Goal: Task Accomplishment & Management: Complete application form

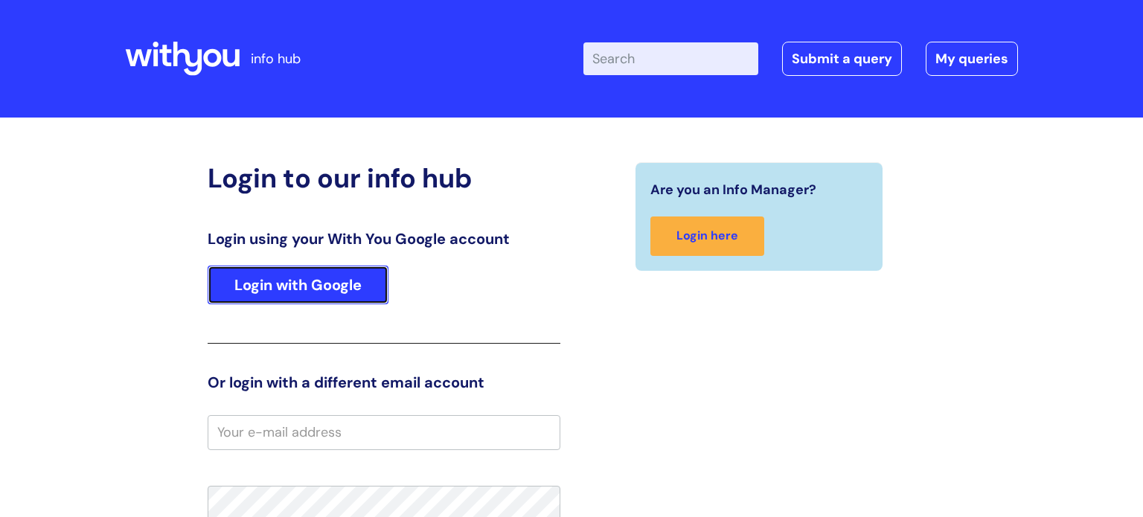
click at [336, 270] on link "Login with Google" at bounding box center [298, 285] width 181 height 39
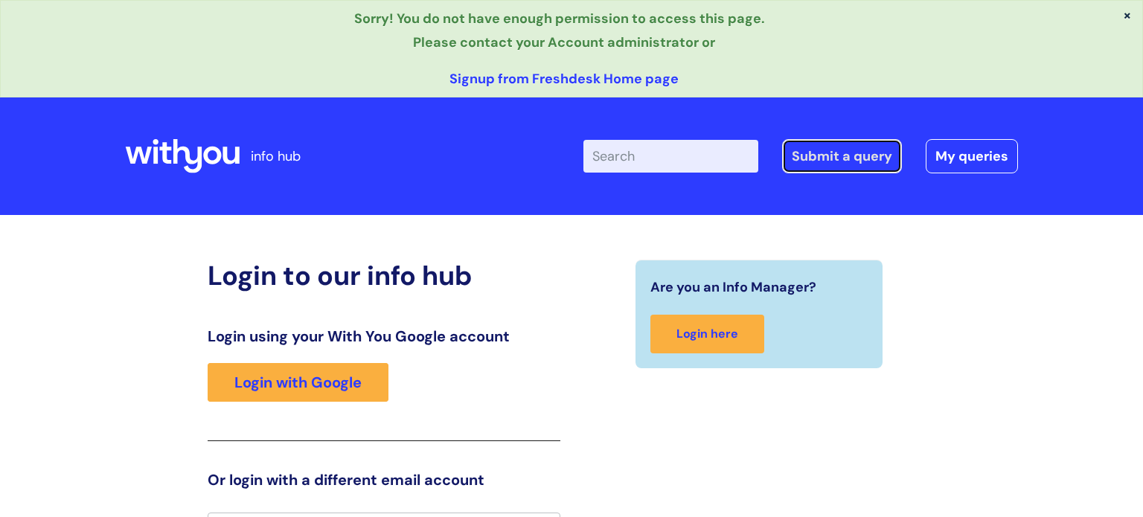
click at [823, 156] on link "Submit a query" at bounding box center [842, 156] width 120 height 34
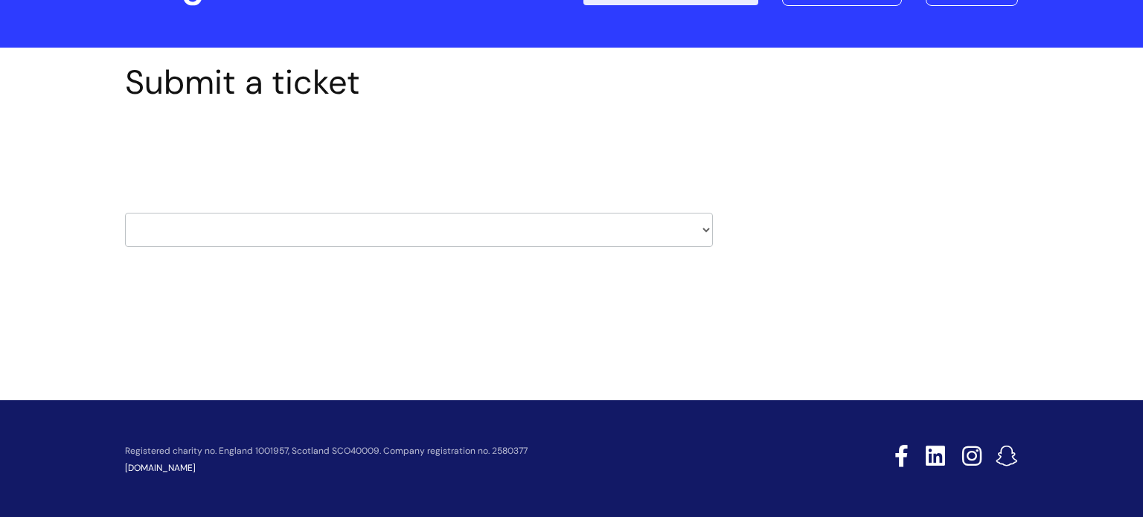
scroll to position [71, 0]
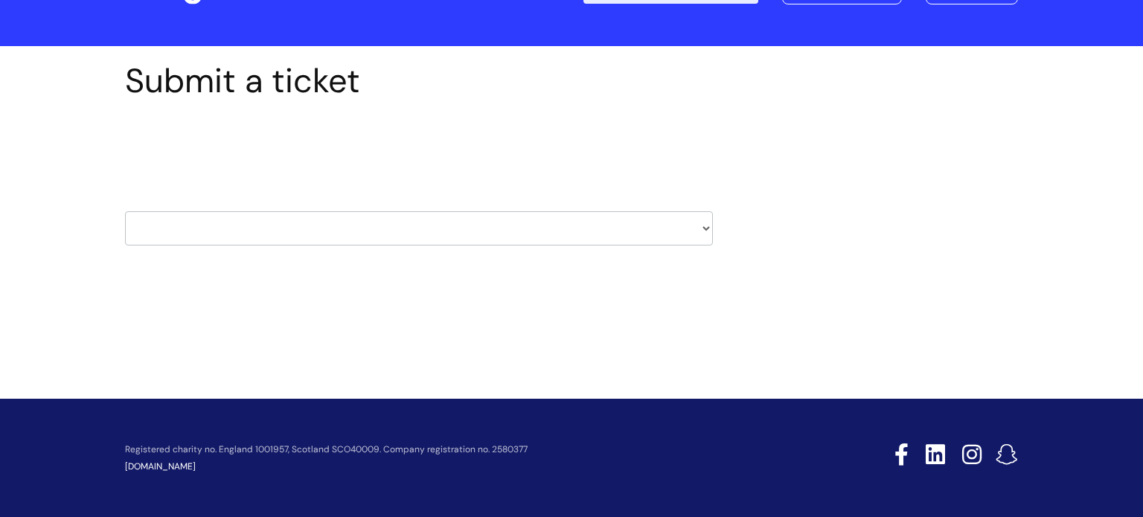
click at [699, 226] on select "HR / People IT and Support Clinical Drug Alerts Finance Accounts Data Support T…" at bounding box center [419, 228] width 588 height 34
select select "it_and_support"
click at [125, 211] on select "HR / People IT and Support Clinical Drug Alerts Finance Accounts Data Support T…" at bounding box center [419, 228] width 588 height 34
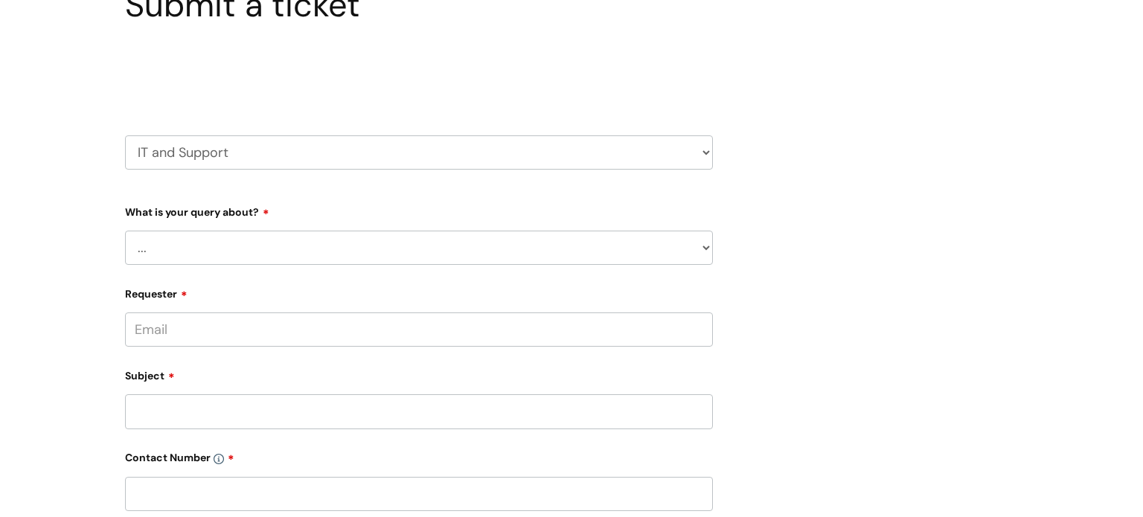
scroll to position [148, 0]
click at [580, 253] on select "... Mobile Phone Reset & MFA Accounts, Starters and Leavers IT Hardware issue I…" at bounding box center [419, 247] width 588 height 34
select select "I need help logging in"
click at [125, 230] on select "... Mobile Phone Reset & MFA Accounts, Starters and Leavers IT Hardware issue I…" at bounding box center [419, 247] width 588 height 34
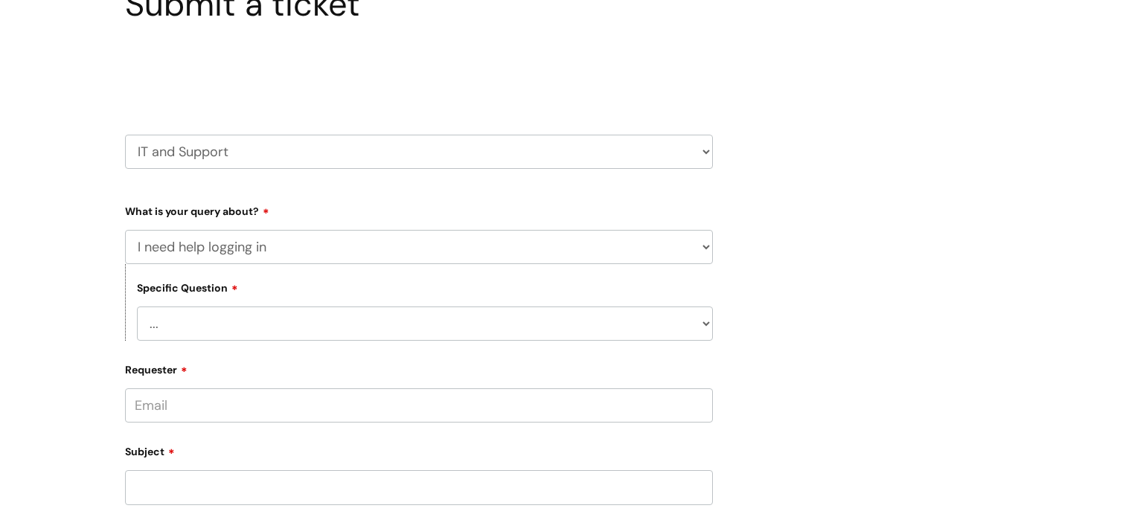
click at [595, 327] on select "... I need help logging into my laptop/chromebook I need access or help logging…" at bounding box center [425, 324] width 576 height 34
select select "I need access or help logging into a system, including Single Sign On"
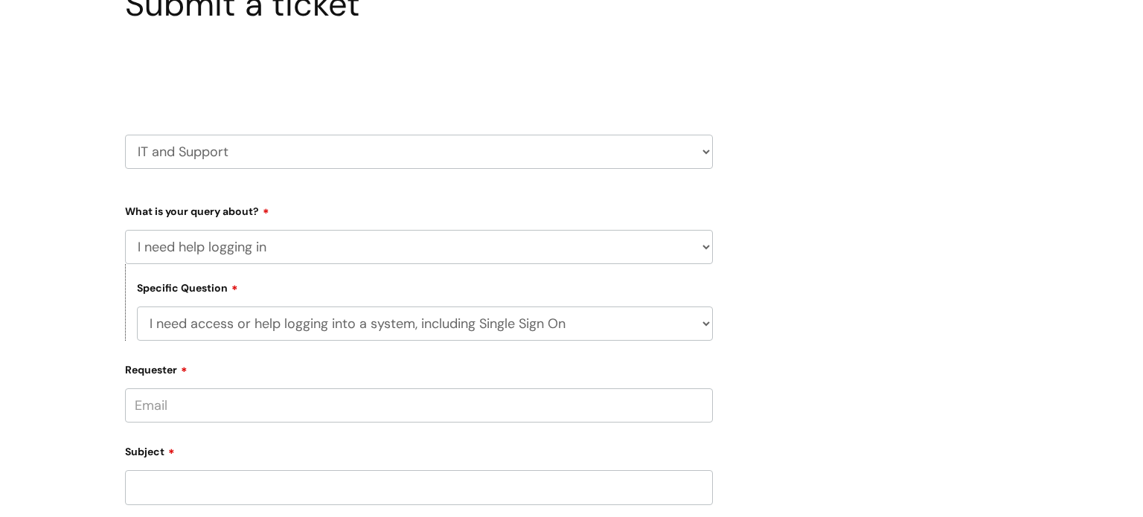
click at [137, 307] on select "... I need help logging into my laptop/chromebook I need access or help logging…" at bounding box center [425, 324] width 576 height 34
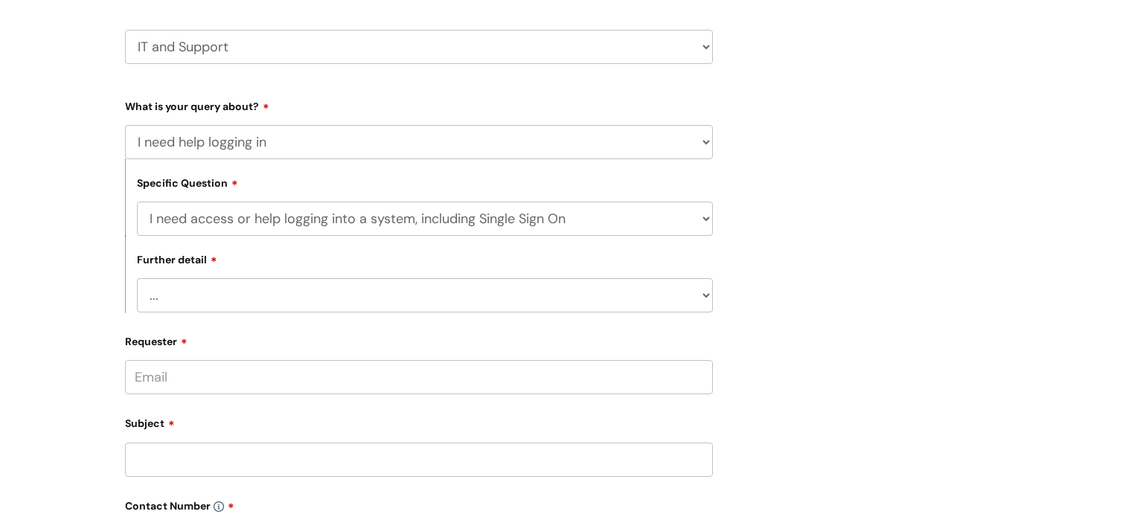
scroll to position [254, 0]
click at [618, 300] on select "... Nebula Halo IT Portal PCMIS Ulysses iTrent CJSM NHS email Summary Care Reco…" at bounding box center [425, 294] width 576 height 34
click at [868, 214] on div "Submit a ticket Select issue type HR / People IT and Support Clinical Drug Aler…" at bounding box center [571, 382] width 915 height 1008
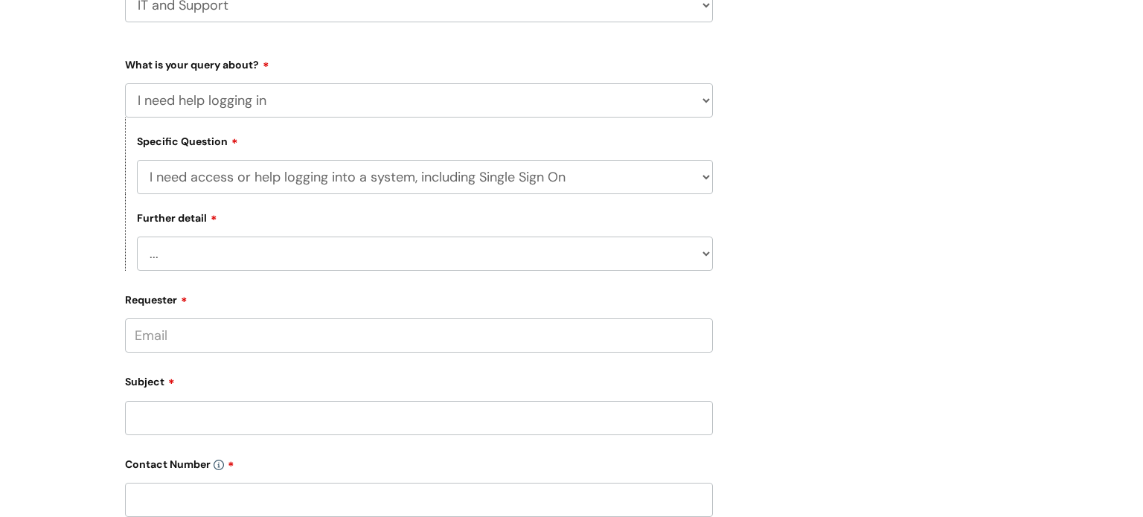
scroll to position [305, 0]
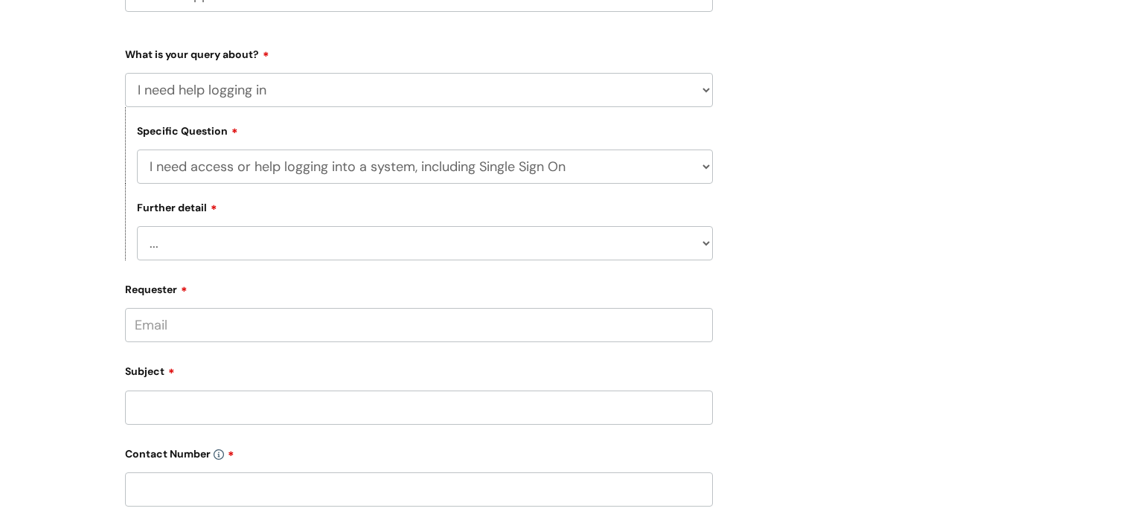
click at [622, 164] on select "... I need help logging into my laptop/chromebook I need access or help logging…" at bounding box center [425, 167] width 576 height 34
click at [137, 150] on select "... I need help logging into my laptop/chromebook I need access or help logging…" at bounding box center [425, 167] width 576 height 34
click at [595, 245] on select "... Nebula Halo IT Portal PCMIS Ulysses iTrent CJSM NHS email Summary Care Reco…" at bounding box center [425, 243] width 576 height 34
select select "Anything else"
click at [137, 226] on select "... Nebula Halo IT Portal PCMIS Ulysses iTrent CJSM NHS email Summary Care Reco…" at bounding box center [425, 243] width 576 height 34
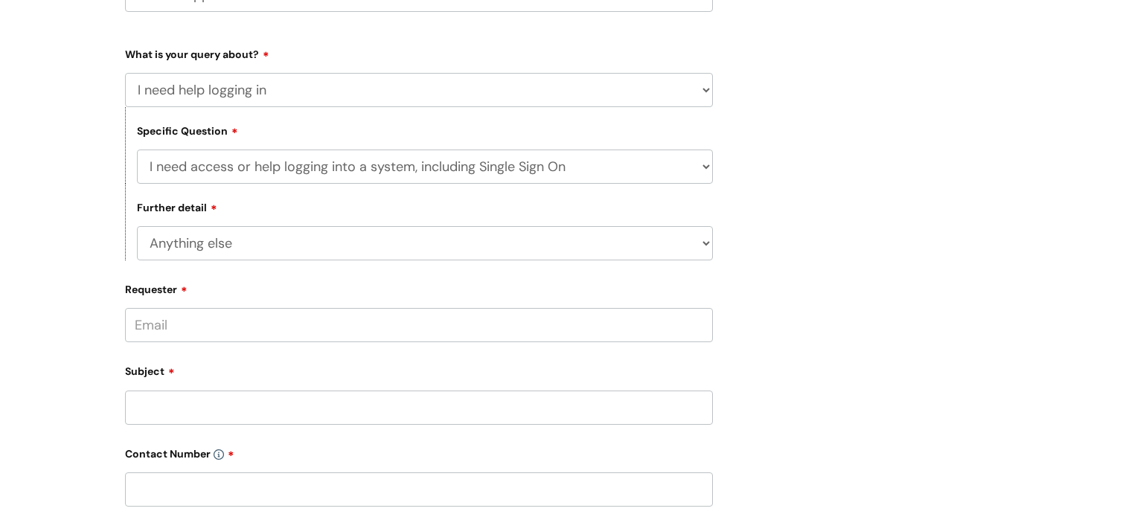
click at [507, 308] on div "Requester" at bounding box center [419, 310] width 588 height 66
click at [498, 321] on input "Requester" at bounding box center [419, 325] width 588 height 34
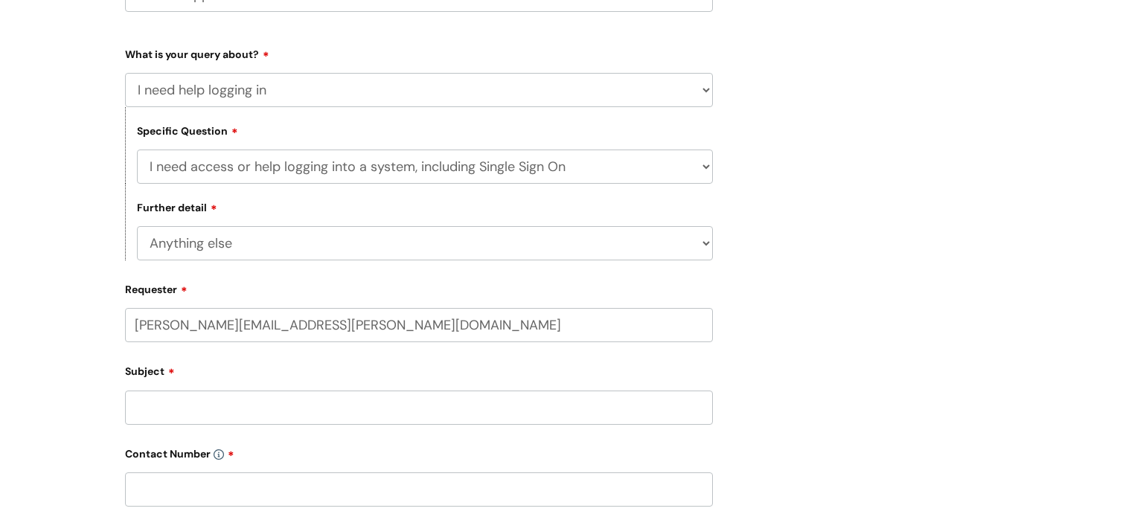
type input "matthew.dodd@wearewithyou.org.uk"
click at [246, 377] on input "text" at bounding box center [419, 382] width 588 height 34
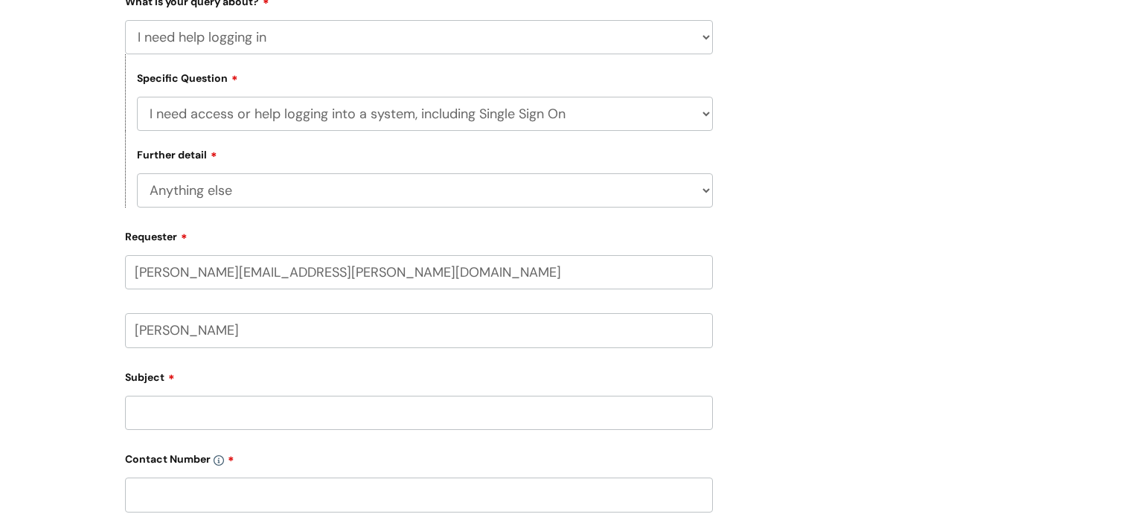
scroll to position [367, 0]
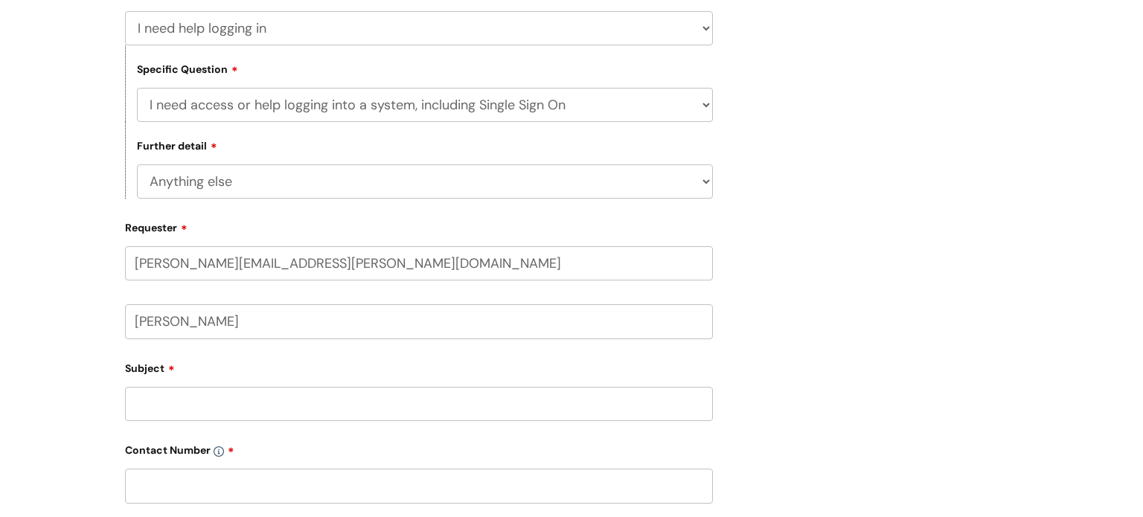
type input "Matthew Dodd"
click at [261, 409] on input "Subject" at bounding box center [419, 404] width 588 height 34
type input "help logging into with you info hub"
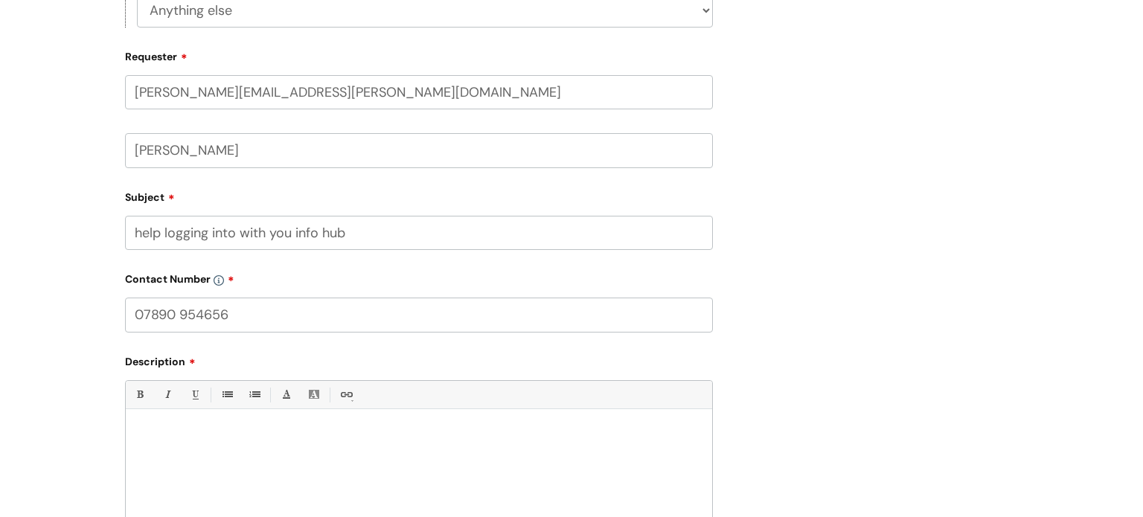
scroll to position [746, 0]
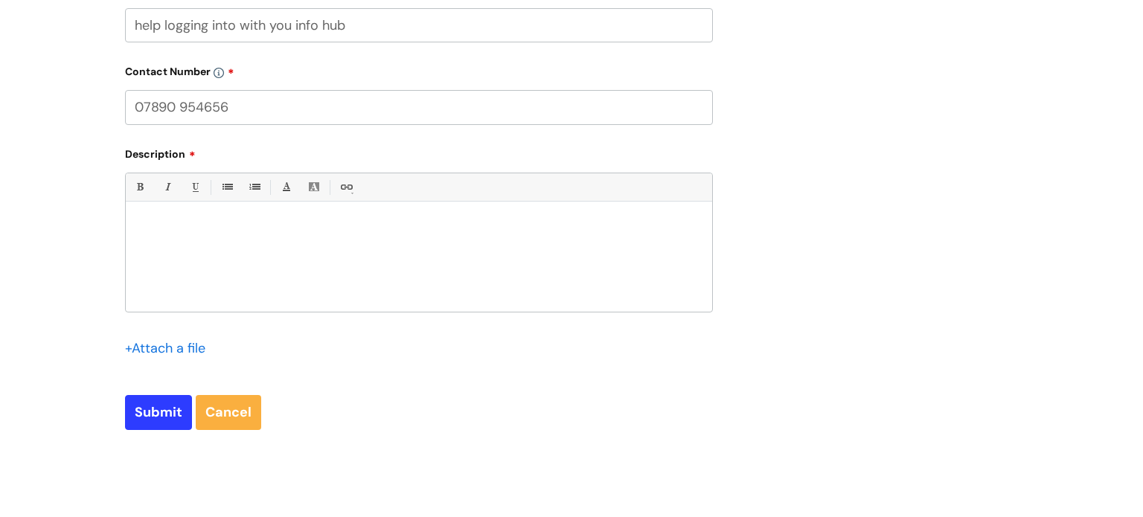
type input "07890 954656"
click at [263, 278] on div at bounding box center [419, 260] width 586 height 103
click at [190, 264] on p "it says i dont have enough permission and contact account admin" at bounding box center [419, 266] width 564 height 13
click at [477, 272] on p "it says i don't have enough permission and contact account admin" at bounding box center [419, 266] width 564 height 13
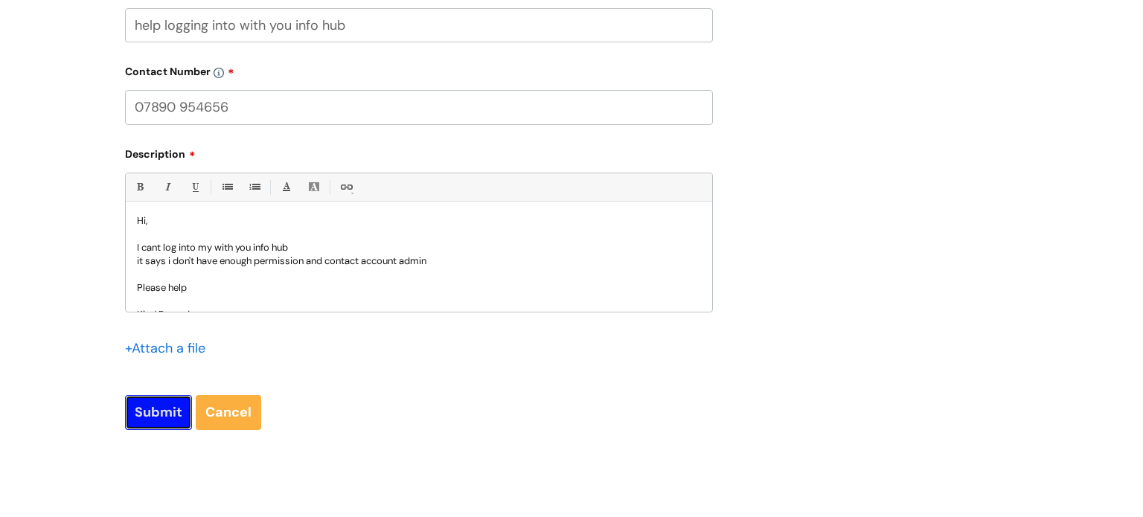
click at [139, 406] on input "Submit" at bounding box center [158, 412] width 67 height 34
type input "Please Wait..."
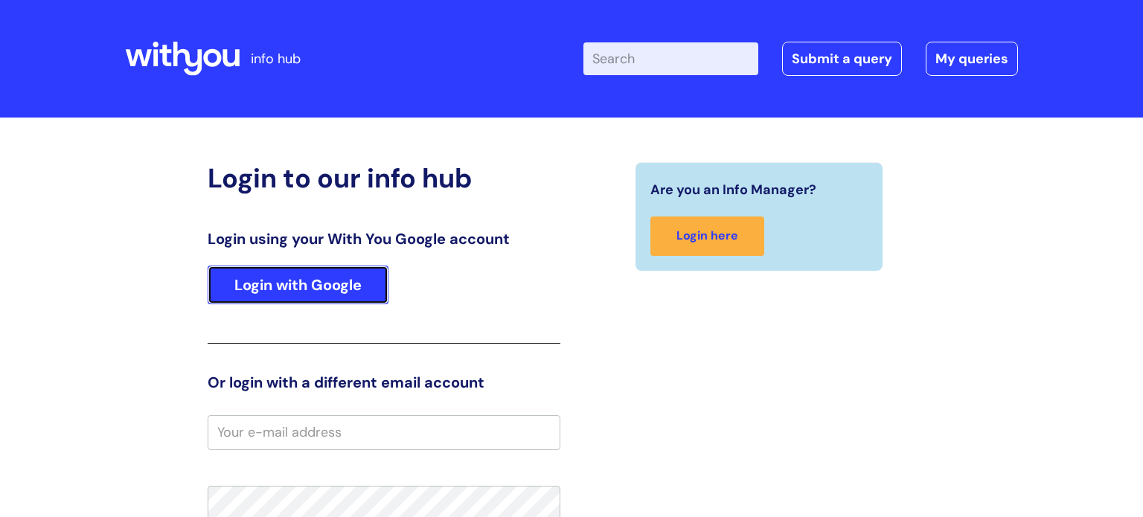
click at [328, 276] on link "Login with Google" at bounding box center [298, 285] width 181 height 39
